Goal: Task Accomplishment & Management: Complete application form

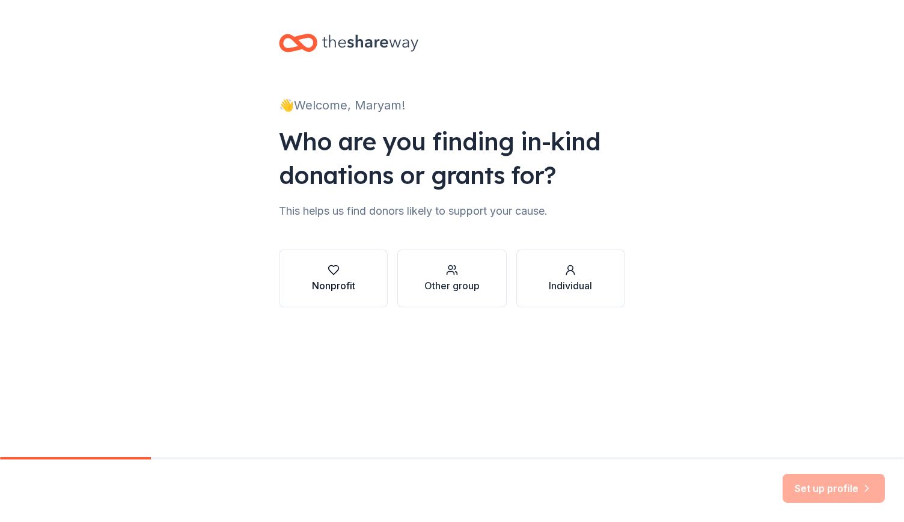
click at [333, 272] on icon "button" at bounding box center [334, 270] width 12 height 12
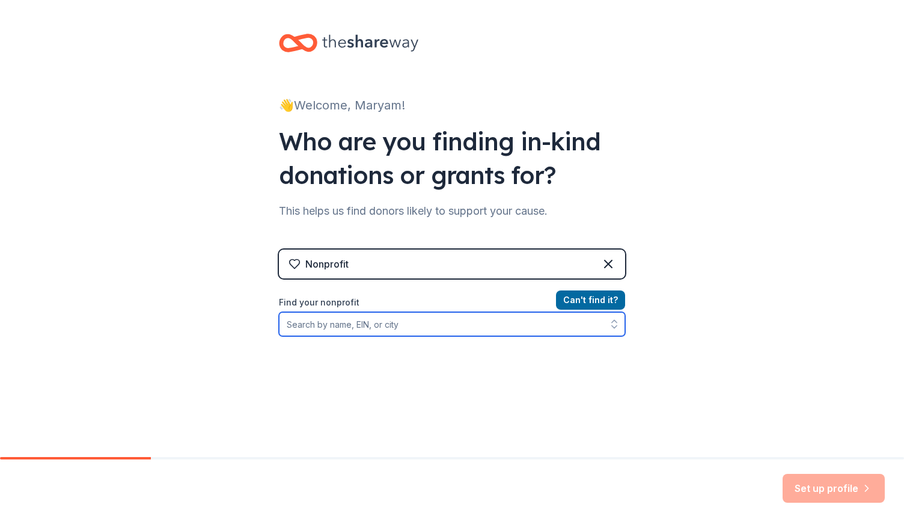
click at [487, 325] on input "Find your nonprofit" at bounding box center [452, 324] width 346 height 24
type input "zahra"
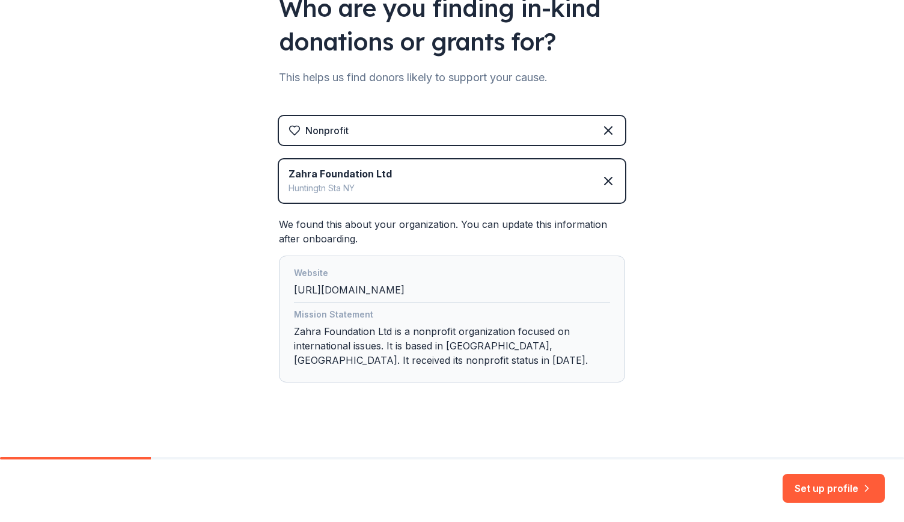
scroll to position [140, 0]
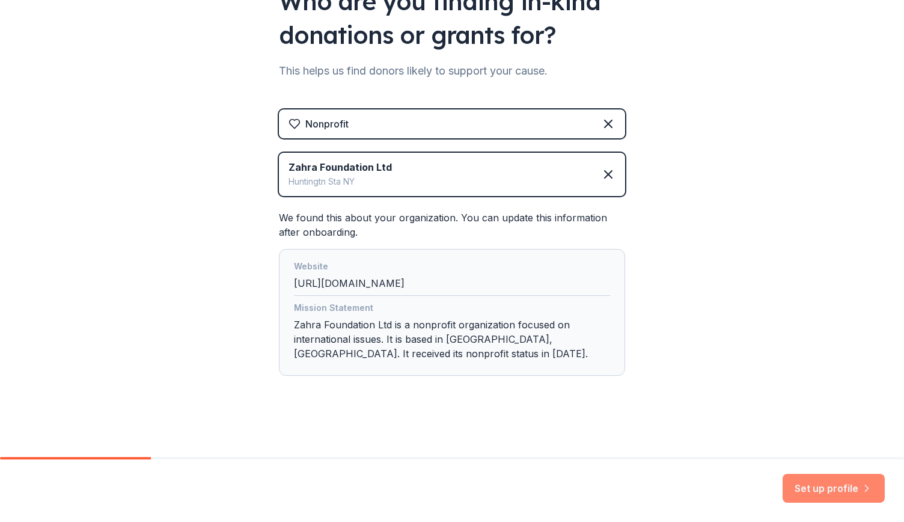
click at [819, 481] on button "Set up profile" at bounding box center [834, 488] width 102 height 29
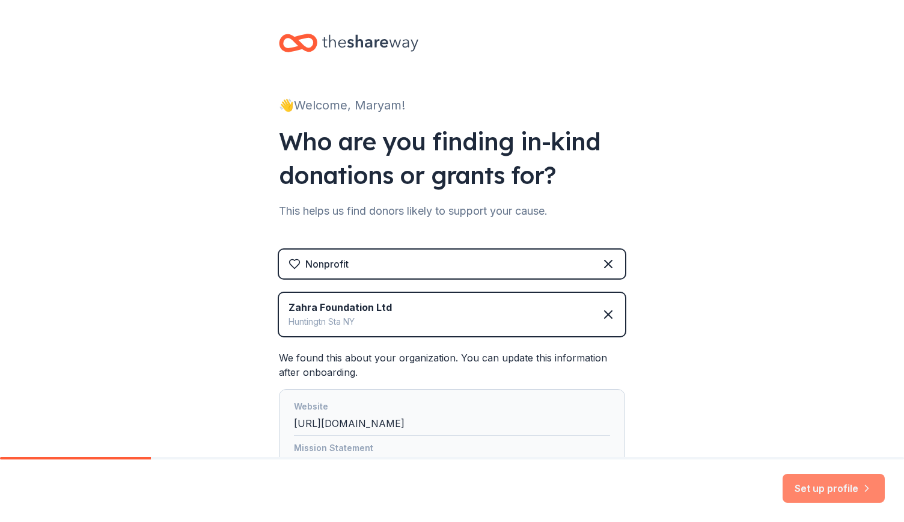
click at [839, 501] on button "Set up profile" at bounding box center [834, 488] width 102 height 29
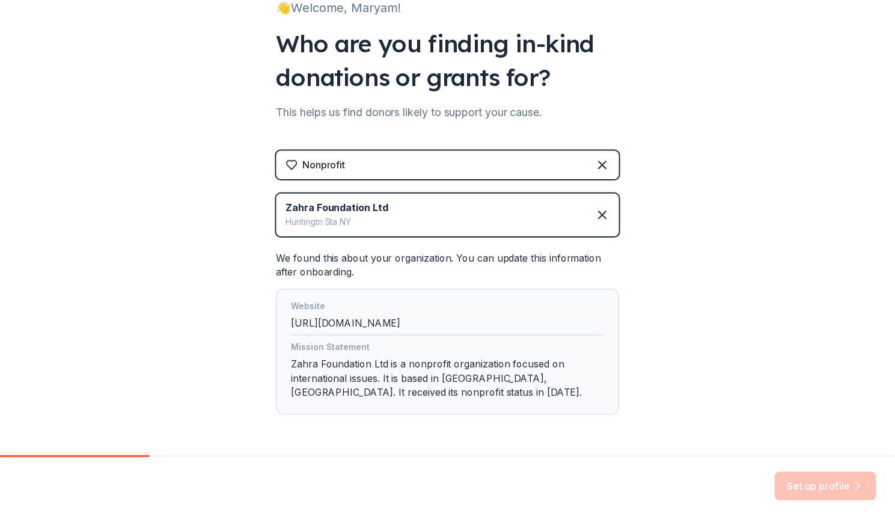
scroll to position [140, 0]
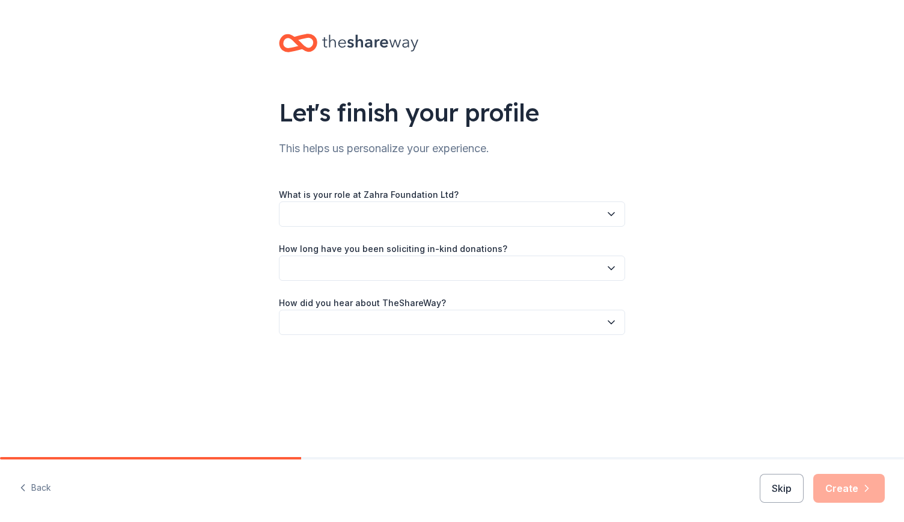
click at [574, 210] on button "button" at bounding box center [452, 213] width 346 height 25
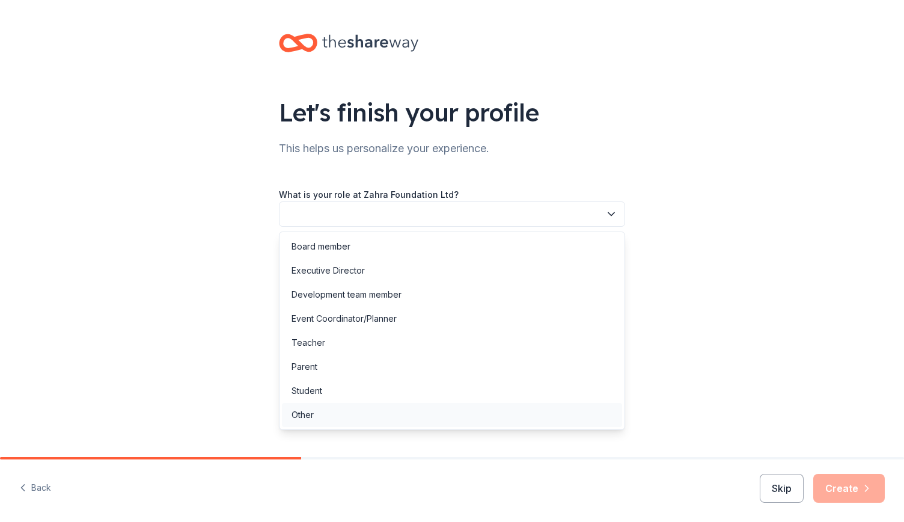
click at [324, 409] on div "Other" at bounding box center [452, 415] width 340 height 24
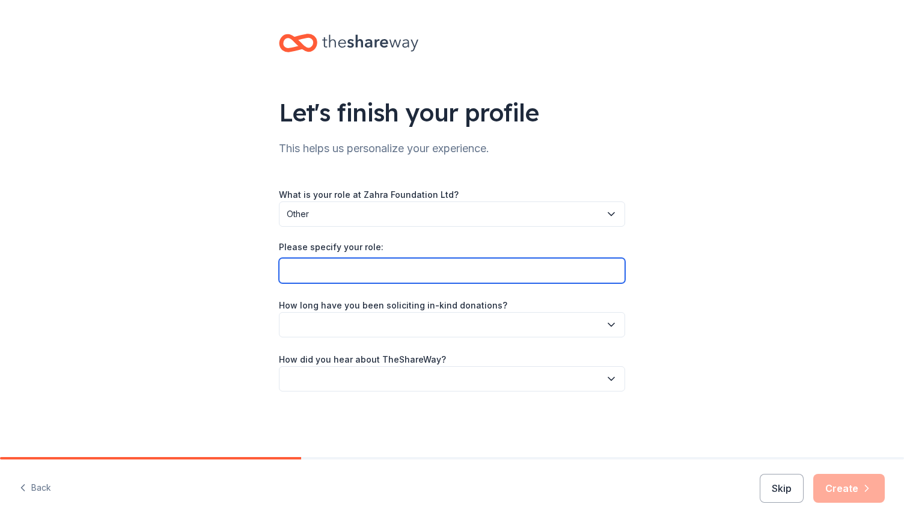
click at [397, 265] on input "Please specify your role:" at bounding box center [452, 270] width 346 height 25
type input "writer"
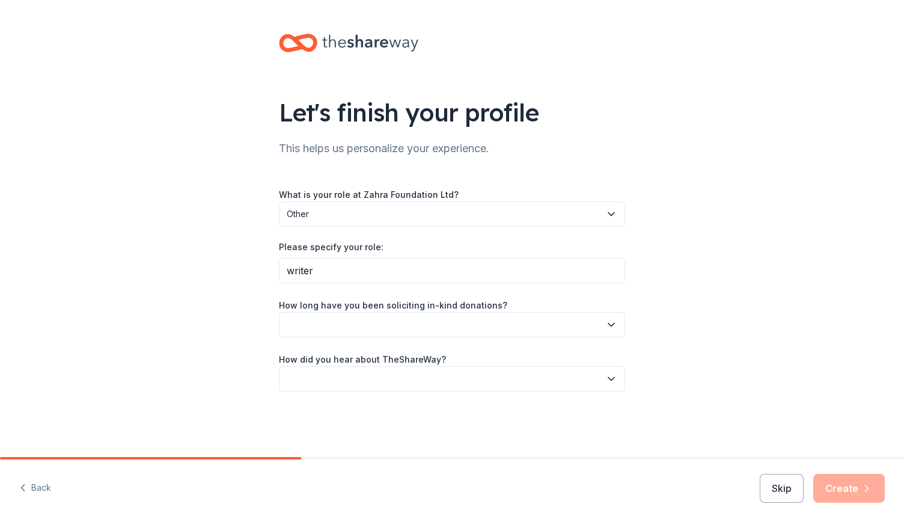
click at [402, 323] on button "button" at bounding box center [452, 324] width 346 height 25
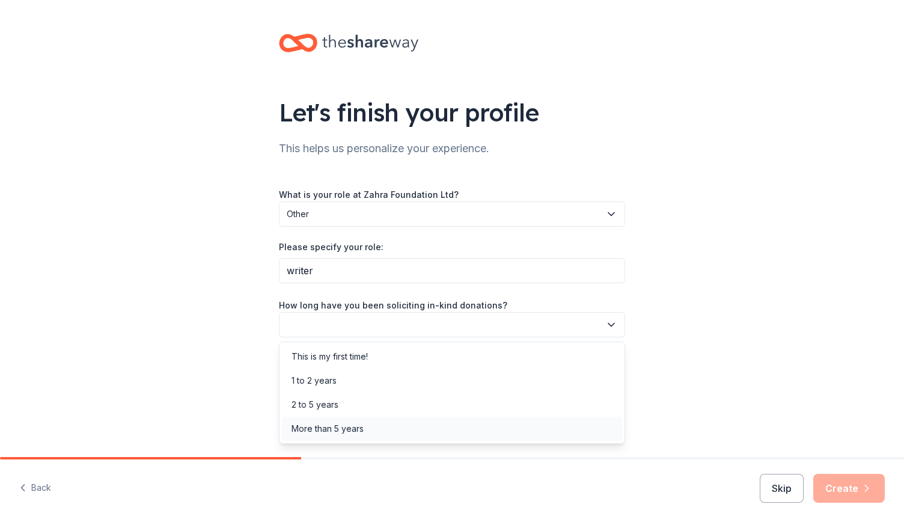
click at [368, 429] on div "More than 5 years" at bounding box center [452, 429] width 340 height 24
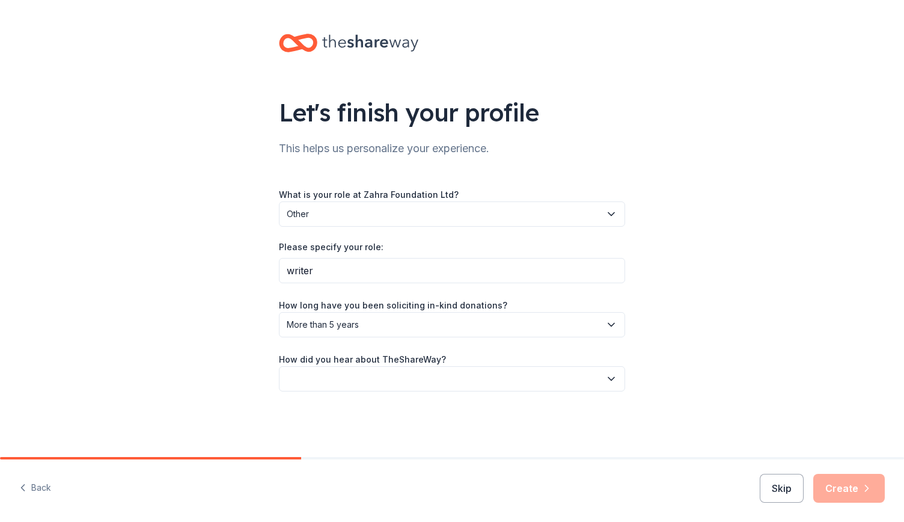
click at [393, 377] on button "button" at bounding box center [452, 378] width 346 height 25
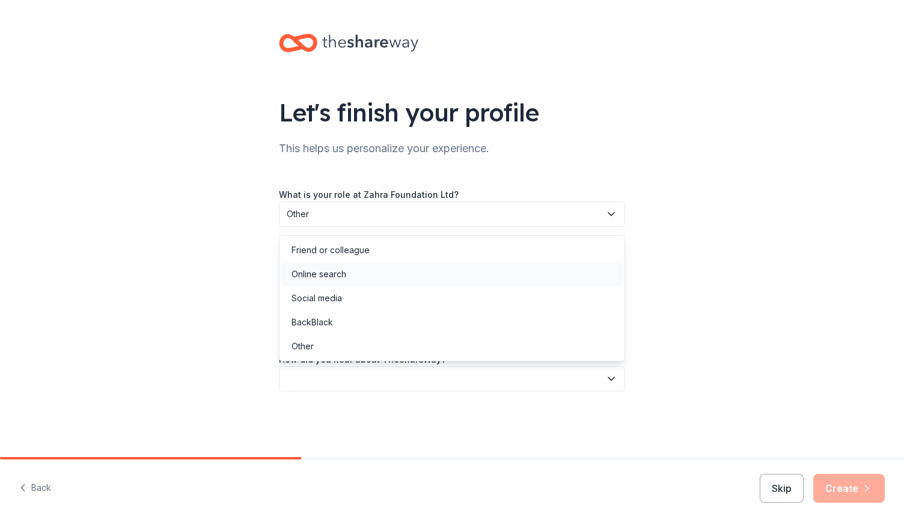
click at [356, 275] on div "Online search" at bounding box center [452, 274] width 340 height 24
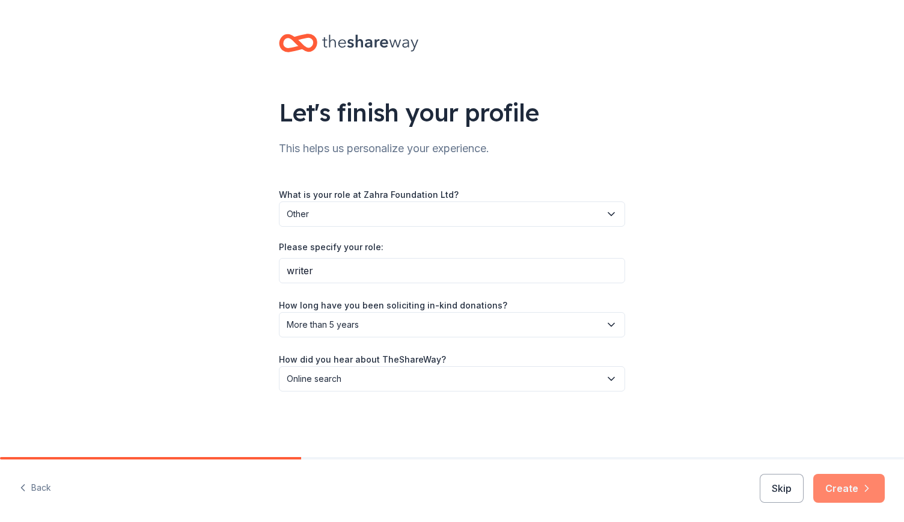
click at [844, 488] on button "Create" at bounding box center [849, 488] width 72 height 29
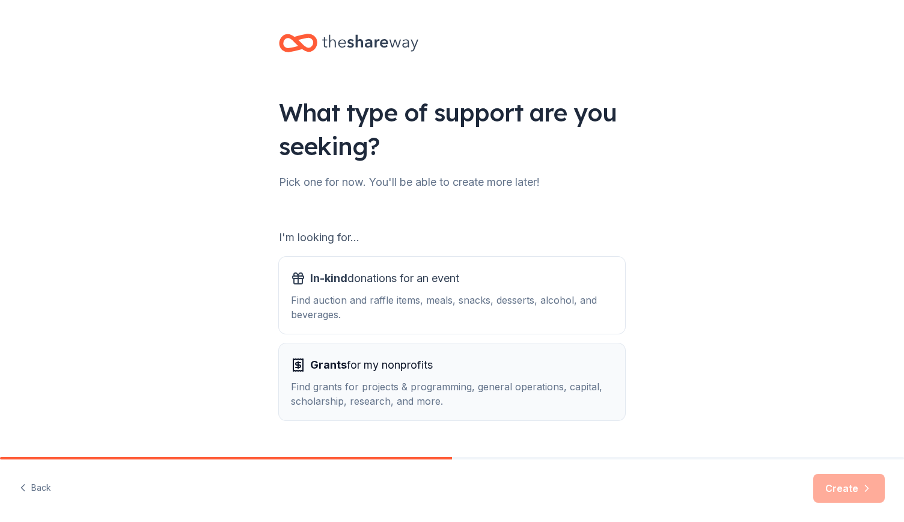
click at [618, 389] on button "Grants for my nonprofits Find grants for projects & programming, general operat…" at bounding box center [452, 381] width 346 height 77
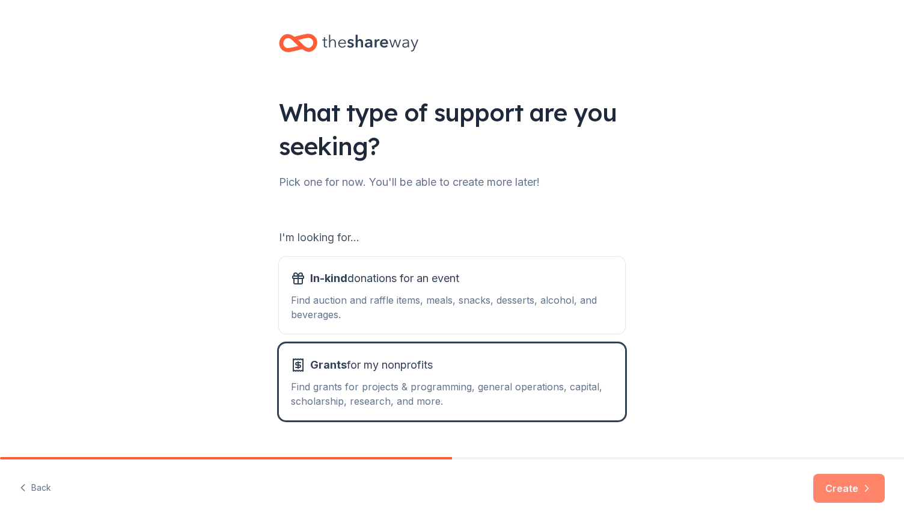
click at [842, 486] on button "Create" at bounding box center [849, 488] width 72 height 29
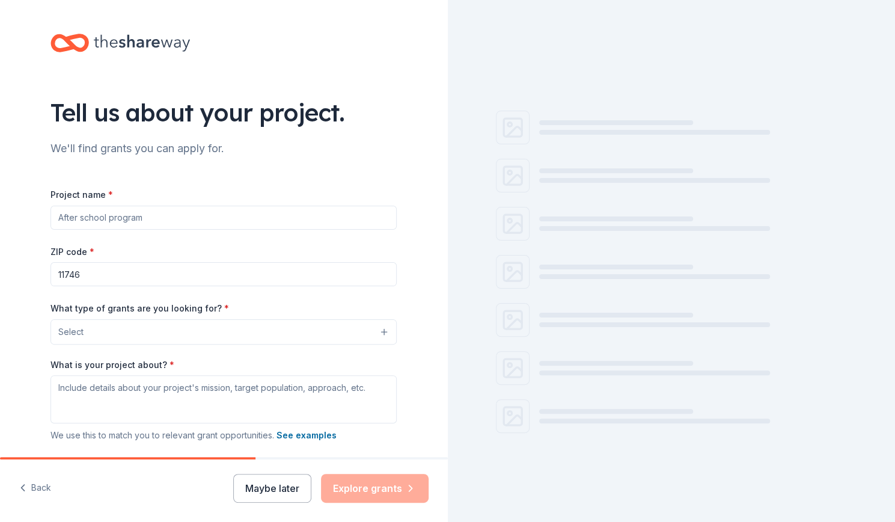
click at [72, 216] on input "Project name *" at bounding box center [224, 218] width 346 height 24
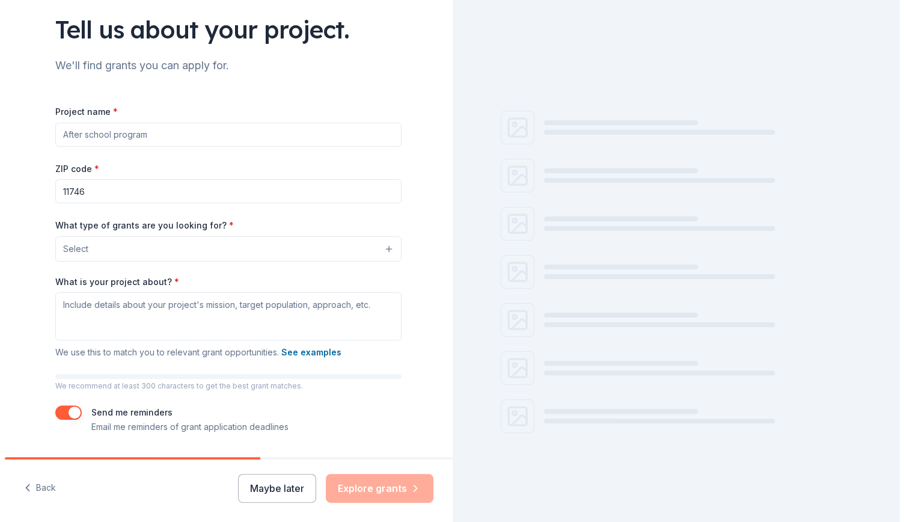
scroll to position [117, 0]
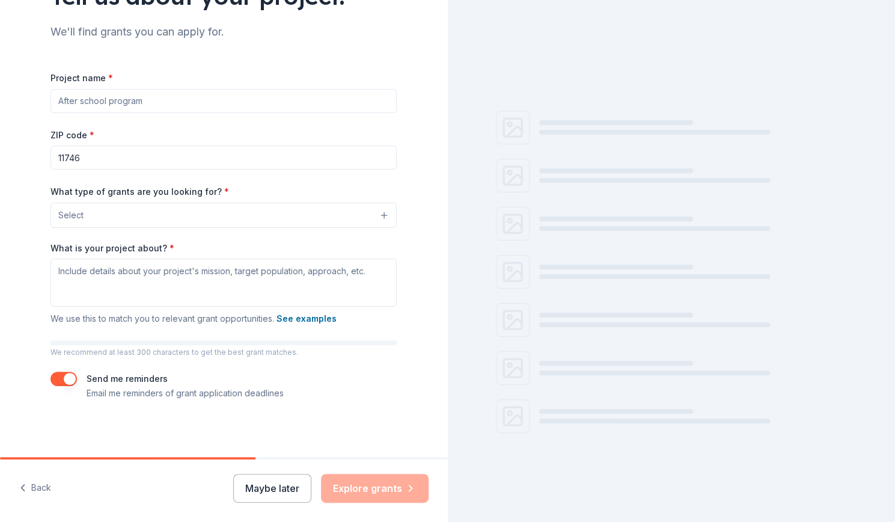
click at [76, 210] on span "Select" at bounding box center [70, 215] width 25 height 14
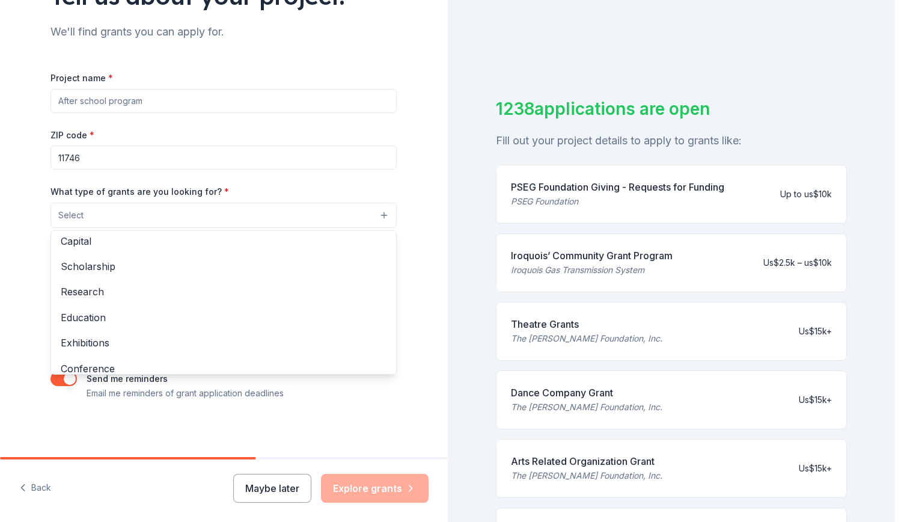
scroll to position [0, 0]
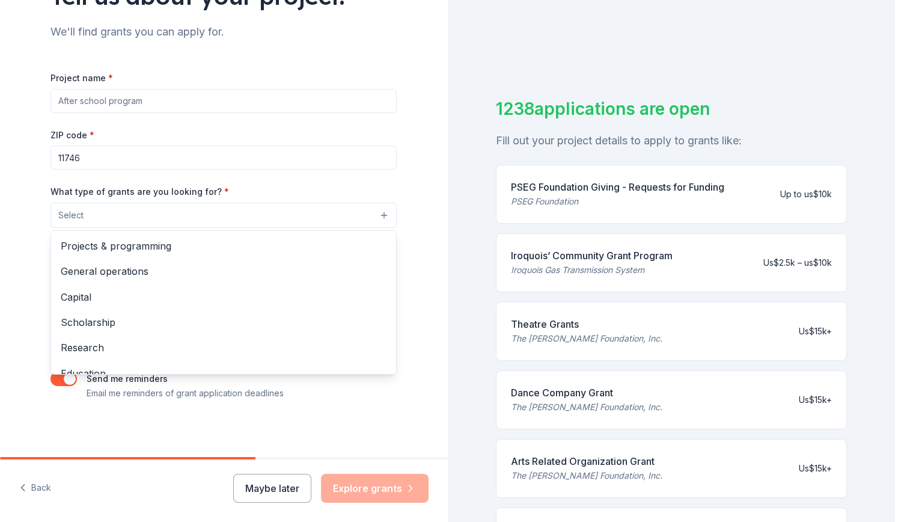
click at [70, 268] on span "General operations" at bounding box center [224, 271] width 326 height 16
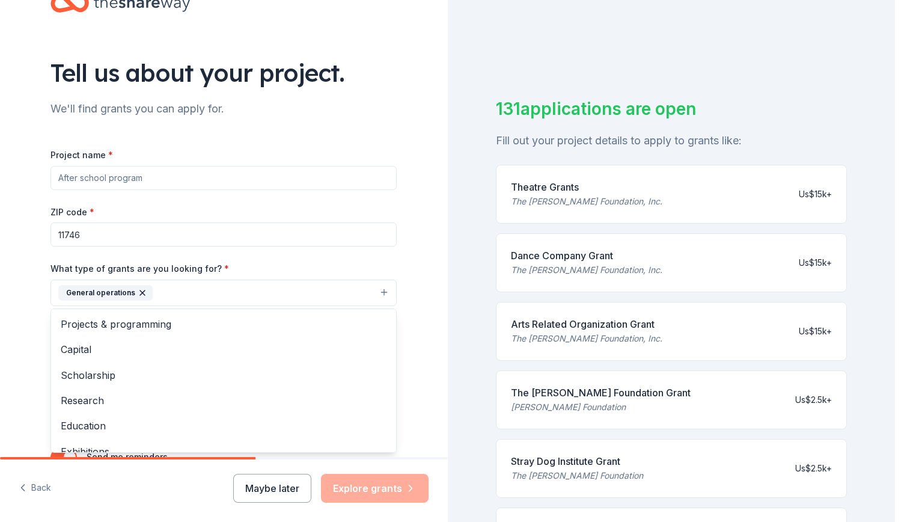
scroll to position [37, 0]
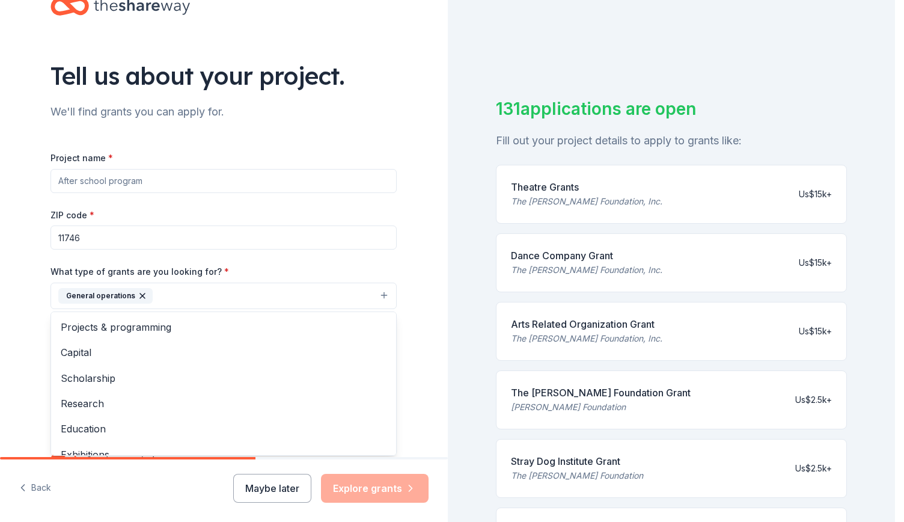
click at [72, 323] on span "Projects & programming" at bounding box center [224, 327] width 326 height 16
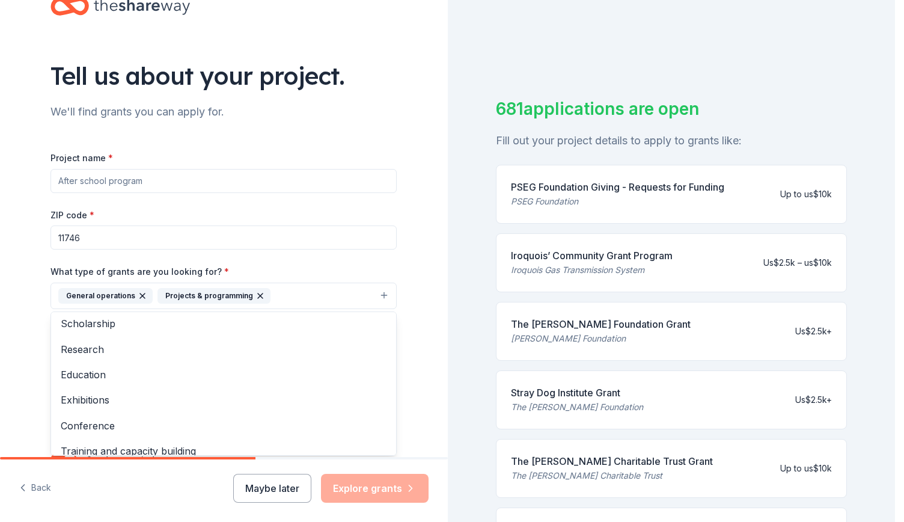
scroll to position [0, 0]
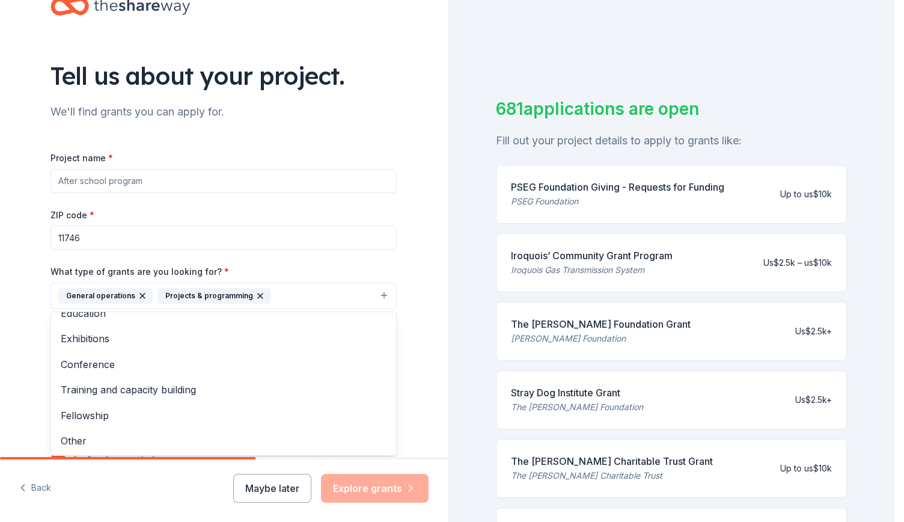
click at [64, 435] on span "Other" at bounding box center [224, 441] width 326 height 16
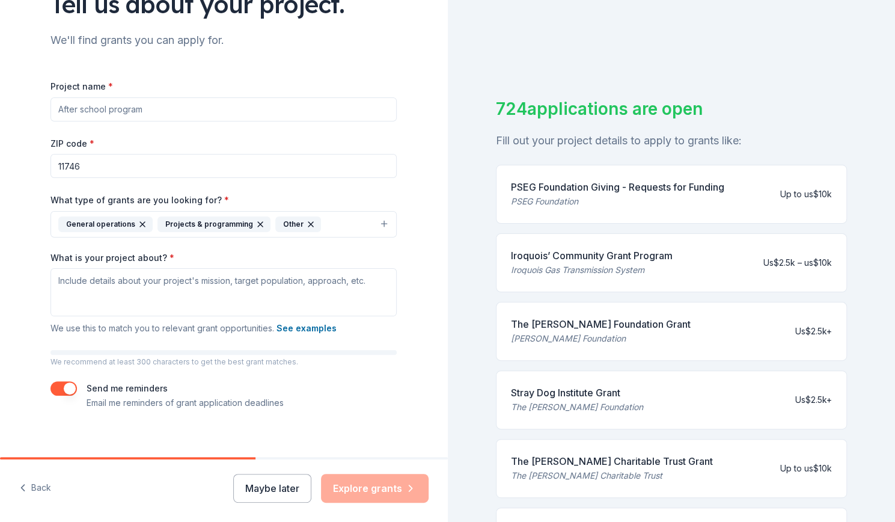
scroll to position [108, 0]
click at [63, 283] on textarea "What is your project about? *" at bounding box center [224, 293] width 346 height 48
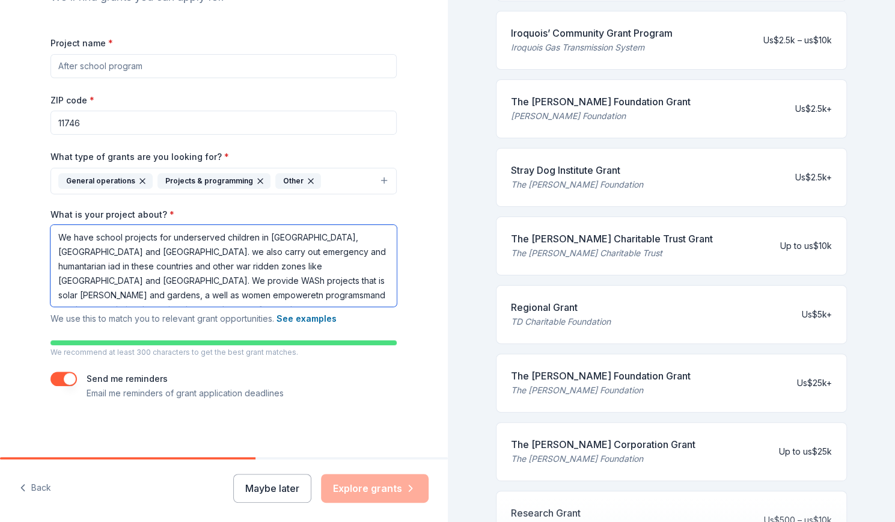
scroll to position [434, 0]
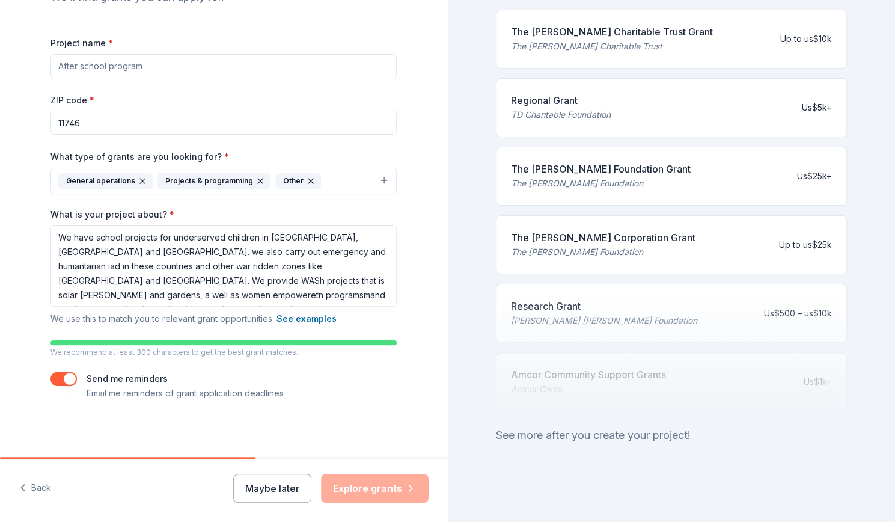
click at [380, 483] on div "Maybe later Explore grants" at bounding box center [330, 488] width 195 height 29
click at [66, 384] on button "button" at bounding box center [64, 379] width 26 height 14
click at [54, 376] on button "button" at bounding box center [64, 379] width 26 height 14
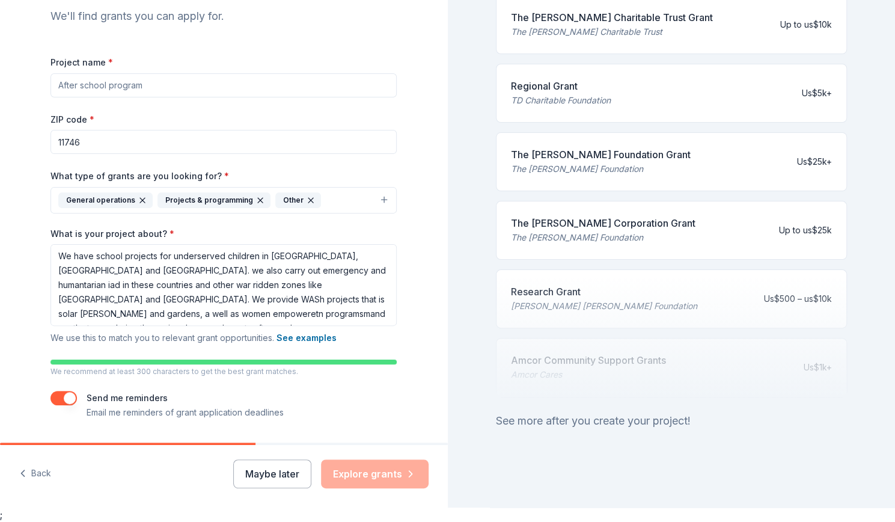
scroll to position [118, 0]
drag, startPoint x: 218, startPoint y: 283, endPoint x: 240, endPoint y: 316, distance: 39.7
click at [240, 316] on textarea "We have school projects for underserved children in [GEOGRAPHIC_DATA], [GEOGRAP…" at bounding box center [224, 285] width 346 height 82
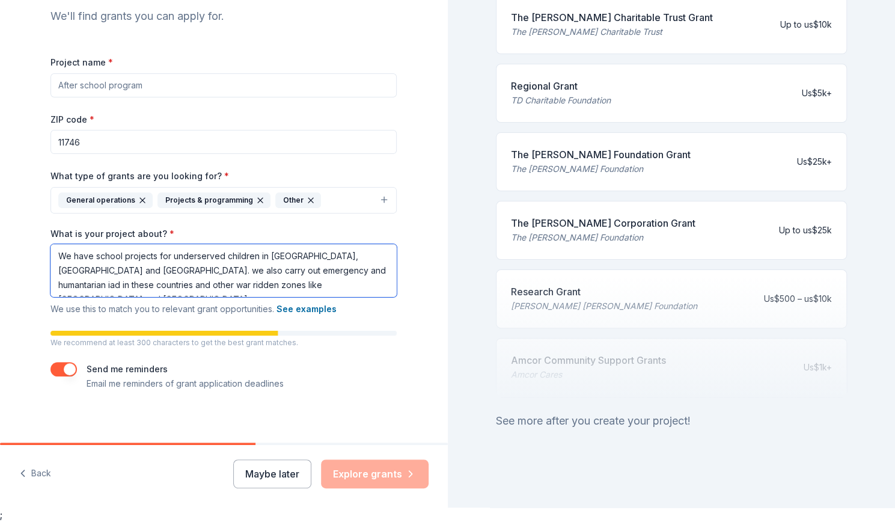
scroll to position [0, 0]
paste textarea "We provide WASh projects that is solar [PERSON_NAME] and gardens, a well as wom…"
type textarea "We have school projects for underserved children in [GEOGRAPHIC_DATA], [GEOGRAP…"
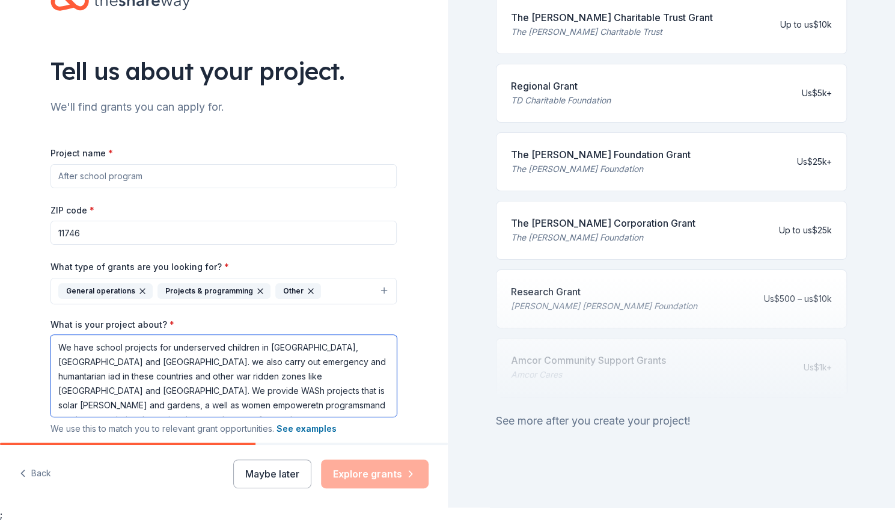
scroll to position [25, 0]
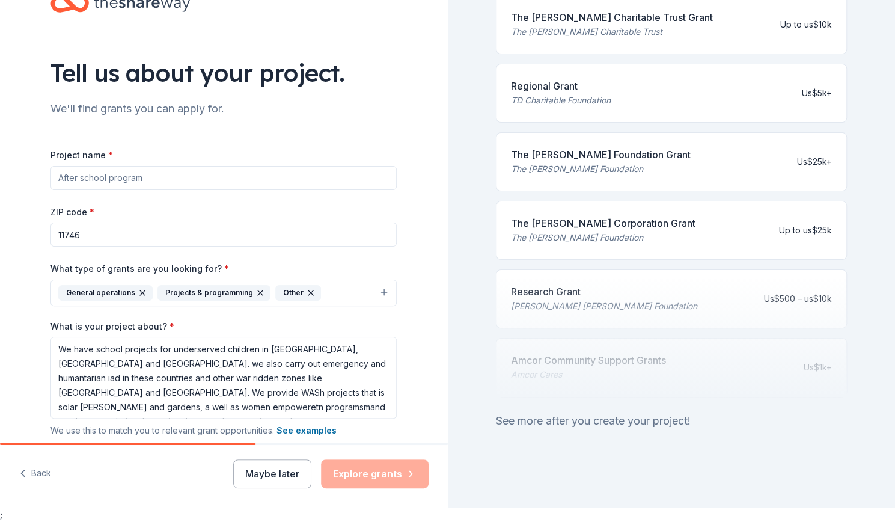
click at [317, 182] on input "Project name *" at bounding box center [224, 178] width 346 height 24
type input "ZT"
click at [375, 468] on button "Explore grants" at bounding box center [375, 473] width 108 height 29
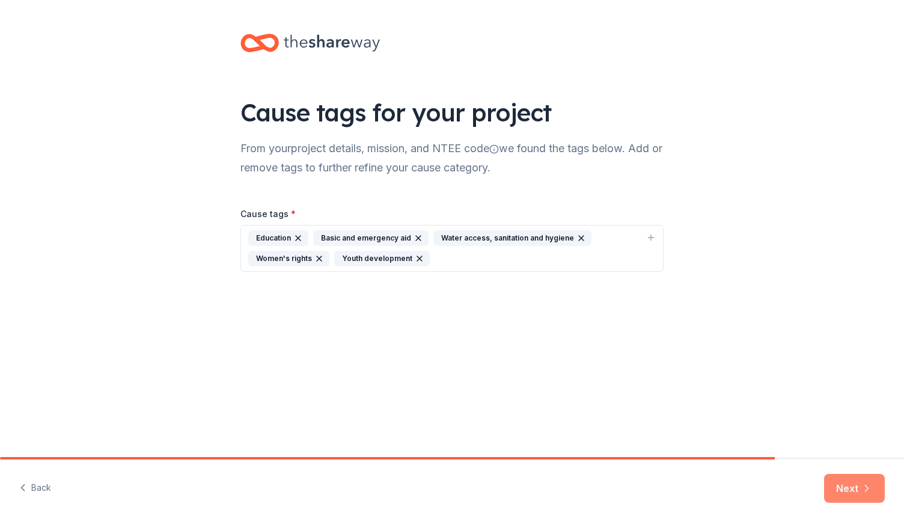
click at [849, 491] on button "Next" at bounding box center [854, 488] width 61 height 29
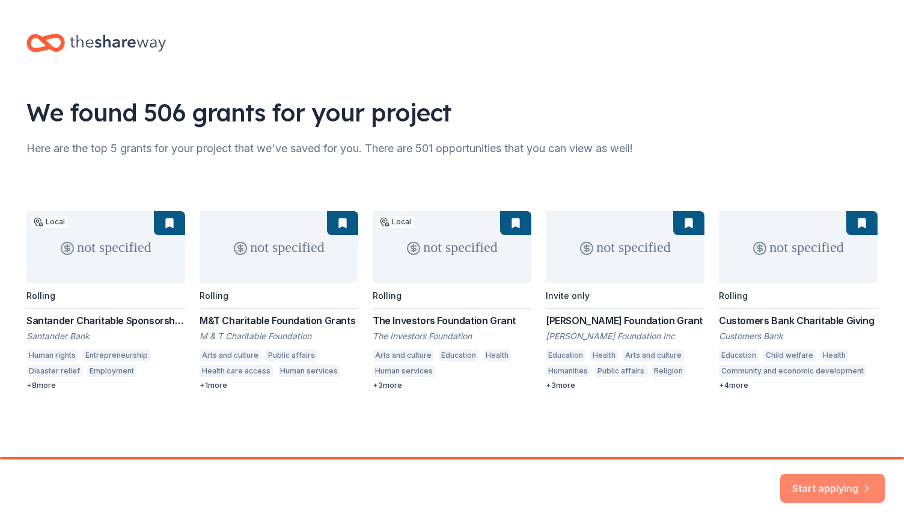
click at [841, 483] on button "Start applying" at bounding box center [832, 481] width 105 height 29
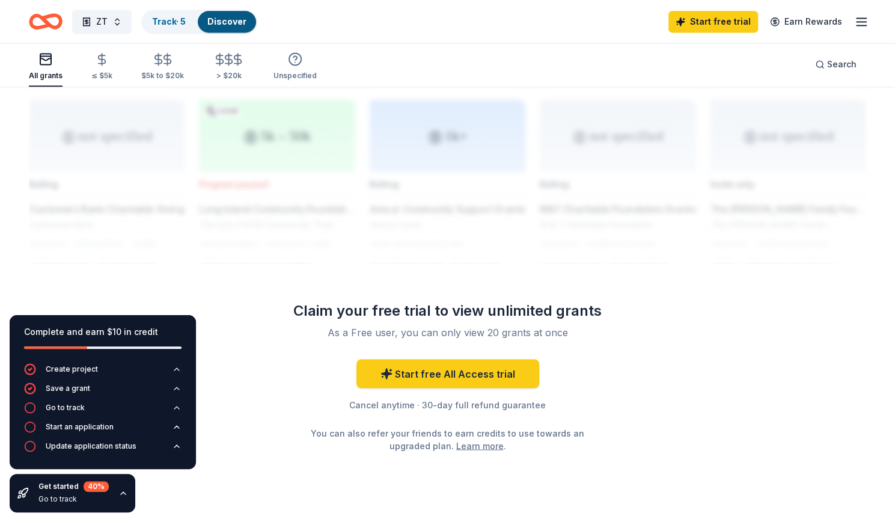
scroll to position [994, 0]
